Goal: Information Seeking & Learning: Compare options

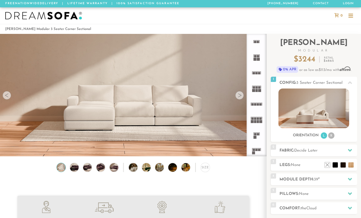
click at [258, 135] on icon at bounding box center [255, 134] width 15 height 15
click at [257, 151] on rect at bounding box center [256, 150] width 2 height 2
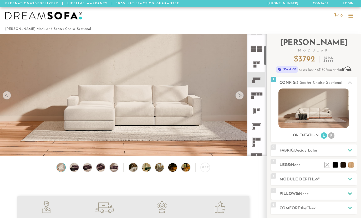
scroll to position [71, 0]
click at [259, 127] on icon at bounding box center [255, 125] width 15 height 15
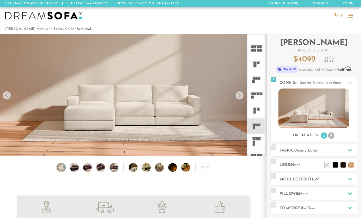
click at [318, 111] on img at bounding box center [313, 108] width 71 height 40
click at [238, 96] on div at bounding box center [239, 95] width 8 height 8
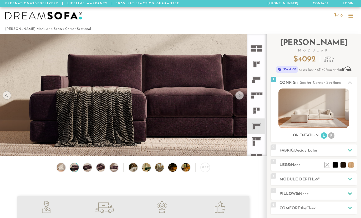
click at [240, 92] on div at bounding box center [239, 95] width 8 height 8
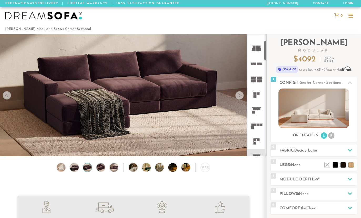
scroll to position [42, 0]
click at [255, 98] on icon at bounding box center [255, 93] width 15 height 15
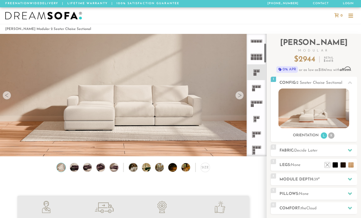
scroll to position [65, 0]
click at [255, 117] on rect at bounding box center [255, 116] width 2 height 2
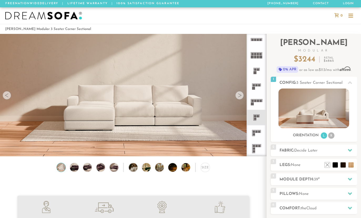
click at [323, 112] on img at bounding box center [313, 108] width 71 height 40
click at [332, 137] on li "R" at bounding box center [331, 135] width 6 height 6
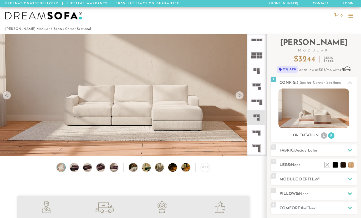
click at [321, 137] on li "L" at bounding box center [323, 135] width 6 height 6
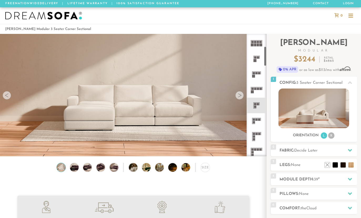
scroll to position [76, 0]
click at [255, 125] on icon at bounding box center [255, 121] width 15 height 15
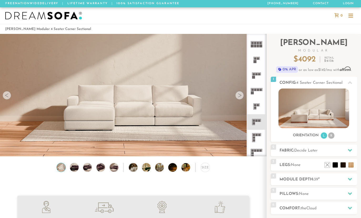
click at [330, 138] on li "R" at bounding box center [331, 135] width 6 height 6
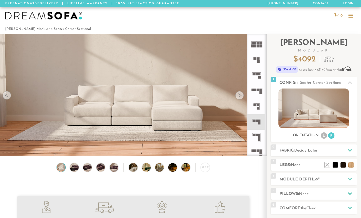
click at [255, 109] on icon at bounding box center [255, 106] width 15 height 15
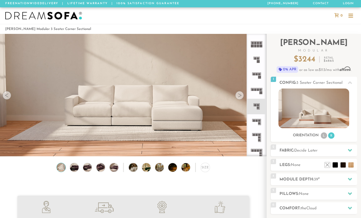
click at [258, 124] on icon at bounding box center [255, 121] width 15 height 15
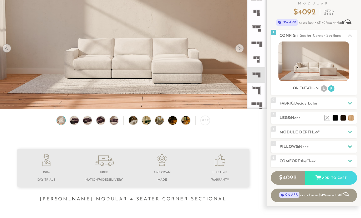
scroll to position [49, 0]
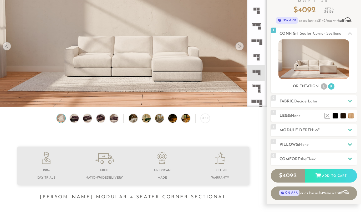
click at [349, 35] on icon at bounding box center [349, 34] width 4 height 4
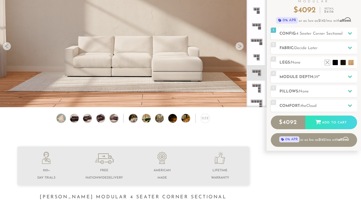
click at [348, 108] on div at bounding box center [349, 105] width 11 height 11
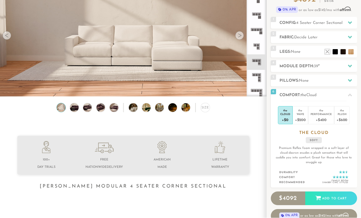
click at [301, 114] on div "Wave" at bounding box center [300, 114] width 11 height 4
click at [320, 117] on div "+$400" at bounding box center [320, 120] width 21 height 8
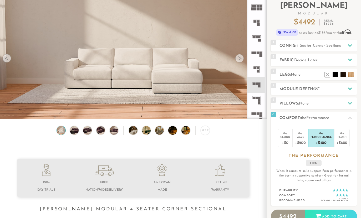
scroll to position [0, 0]
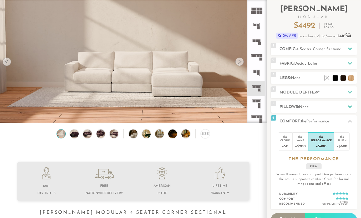
click at [344, 143] on div "+$600" at bounding box center [341, 146] width 11 height 8
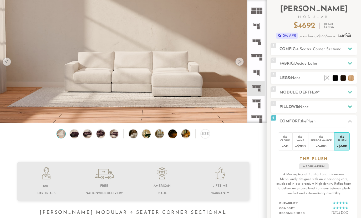
scroll to position [33, 0]
click at [349, 49] on icon at bounding box center [349, 49] width 4 height 3
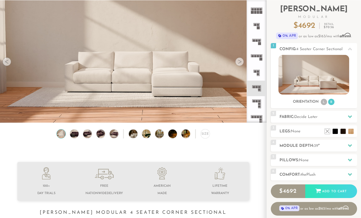
scroll to position [35, 0]
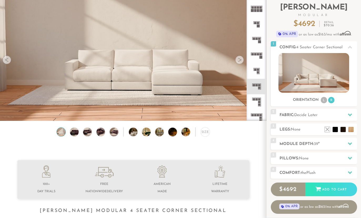
click at [348, 116] on icon at bounding box center [349, 115] width 4 height 4
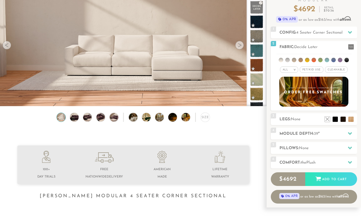
scroll to position [50, 0]
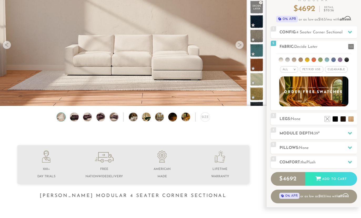
click at [323, 95] on img at bounding box center [313, 92] width 69 height 30
